Goal: Go to known website: Access a specific website the user already knows

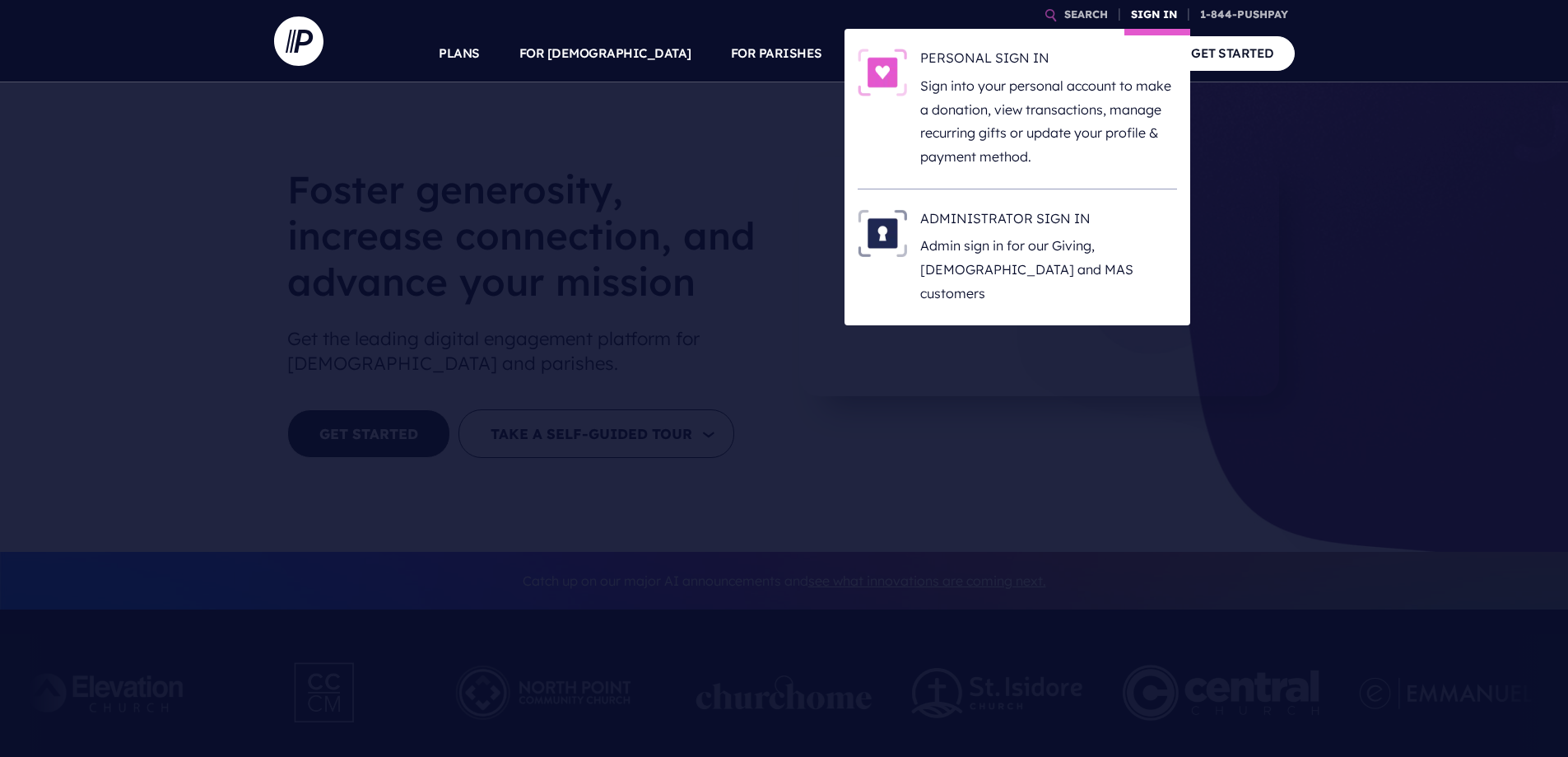
drag, startPoint x: 0, startPoint y: 0, endPoint x: 1144, endPoint y: 9, distance: 1144.0
click at [1144, 9] on link "SIGN IN" at bounding box center [1154, 15] width 59 height 29
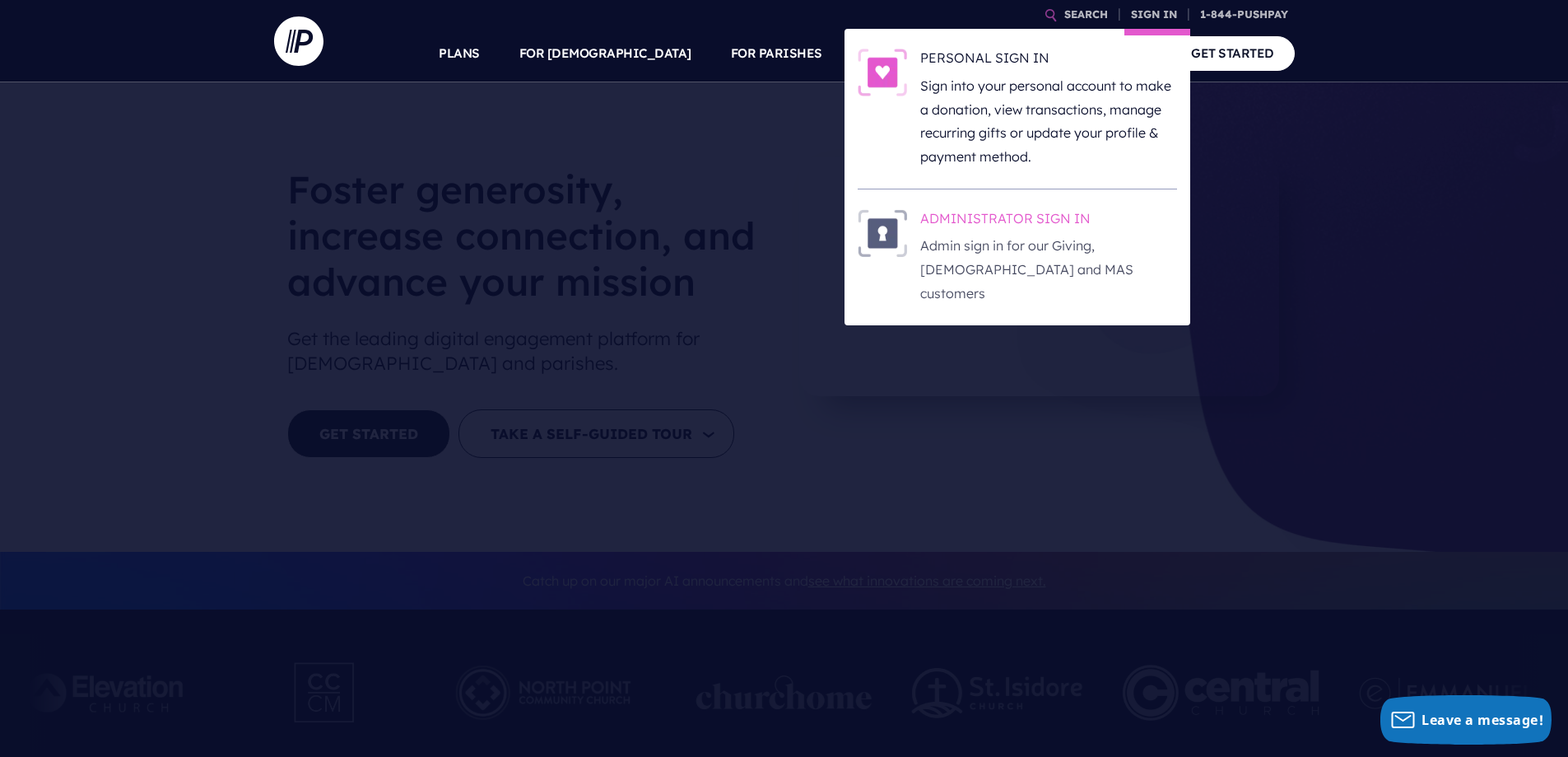
click at [1013, 233] on h6 "ADMINISTRATOR SIGN IN" at bounding box center [1049, 221] width 257 height 24
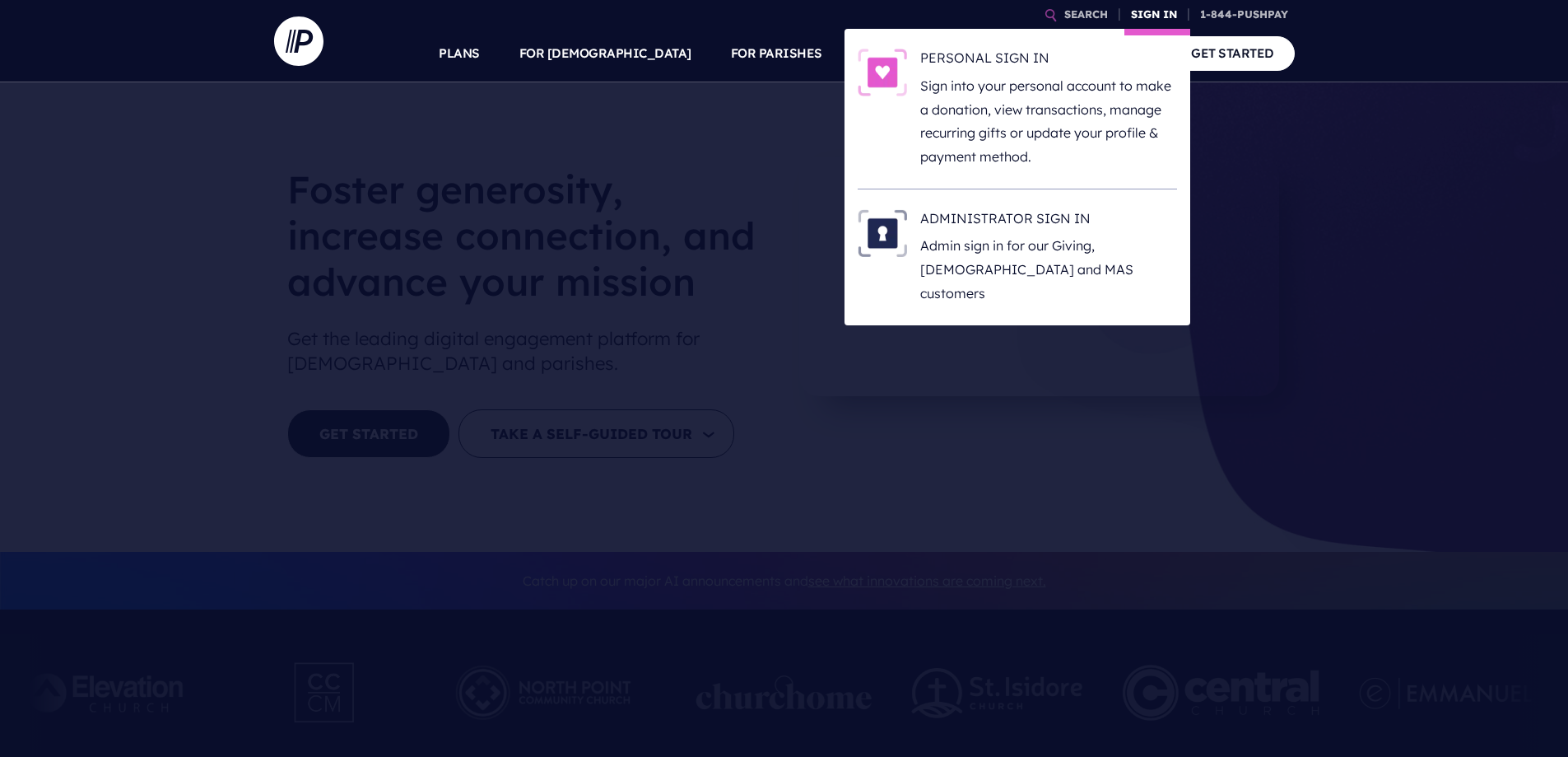
click at [1154, 9] on link "SIGN IN" at bounding box center [1154, 15] width 59 height 29
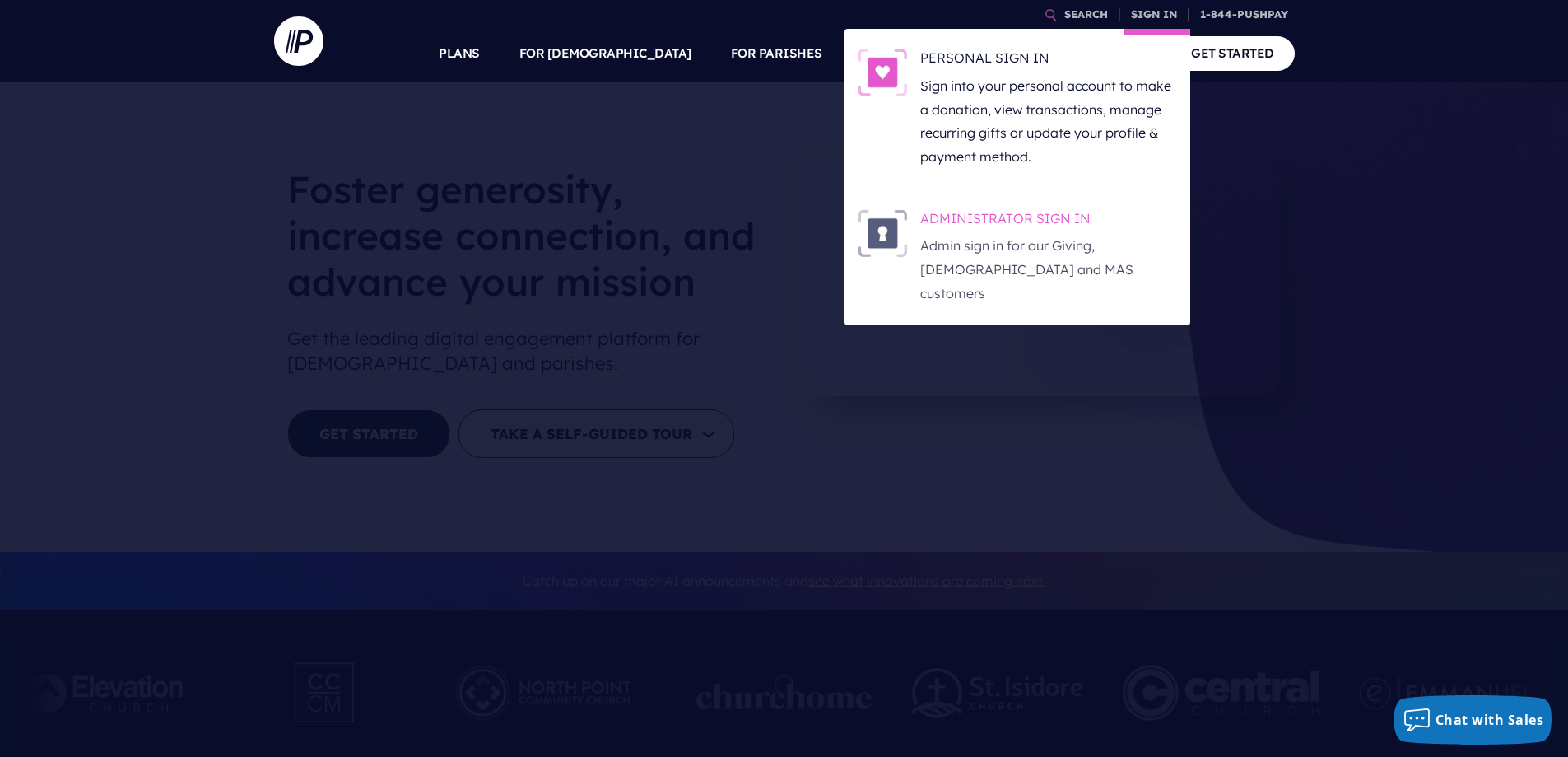
click at [999, 222] on h6 "ADMINISTRATOR SIGN IN" at bounding box center [1049, 221] width 257 height 24
